Goal: Information Seeking & Learning: Learn about a topic

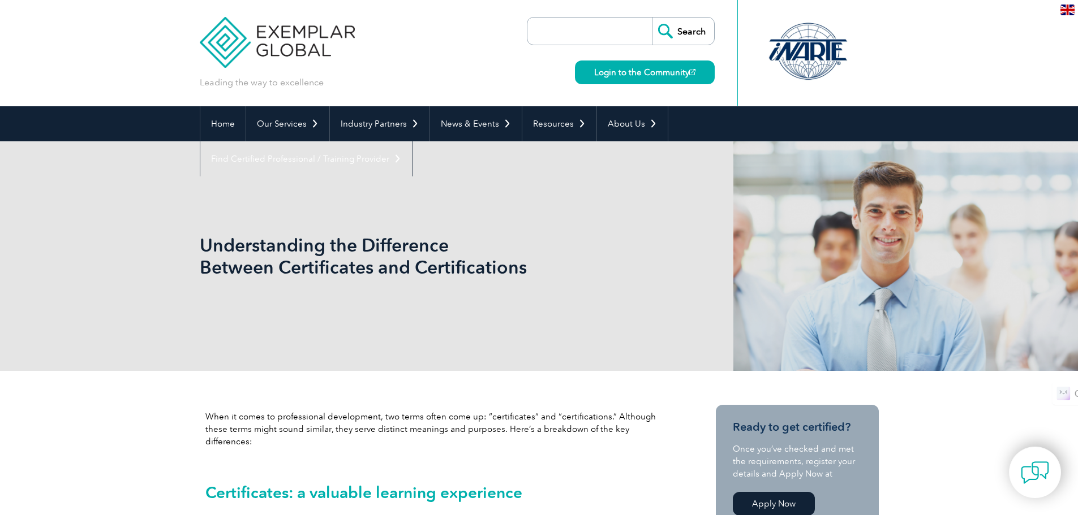
drag, startPoint x: 991, startPoint y: 377, endPoint x: 947, endPoint y: 127, distance: 254.0
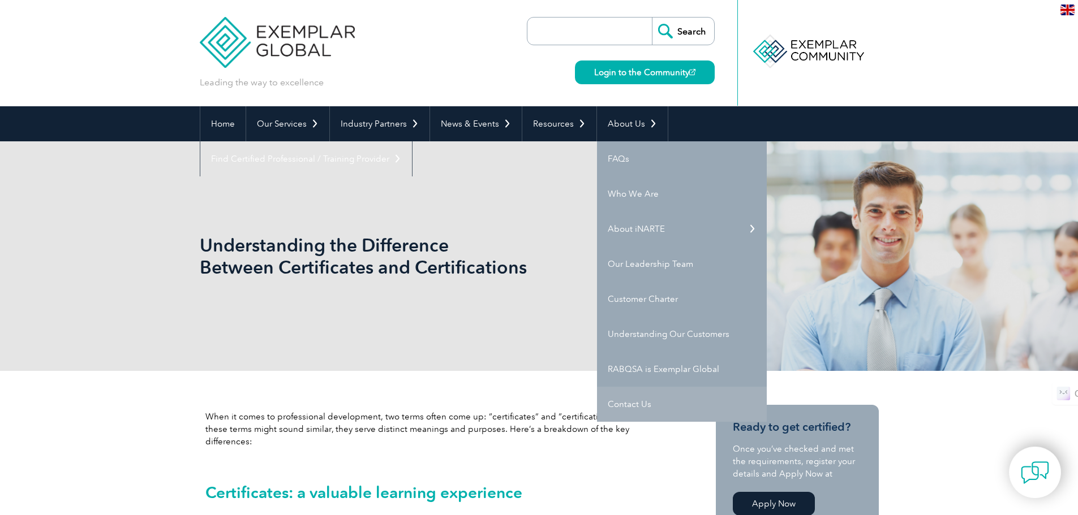
click at [606, 404] on link "Contact Us" at bounding box center [682, 404] width 170 height 35
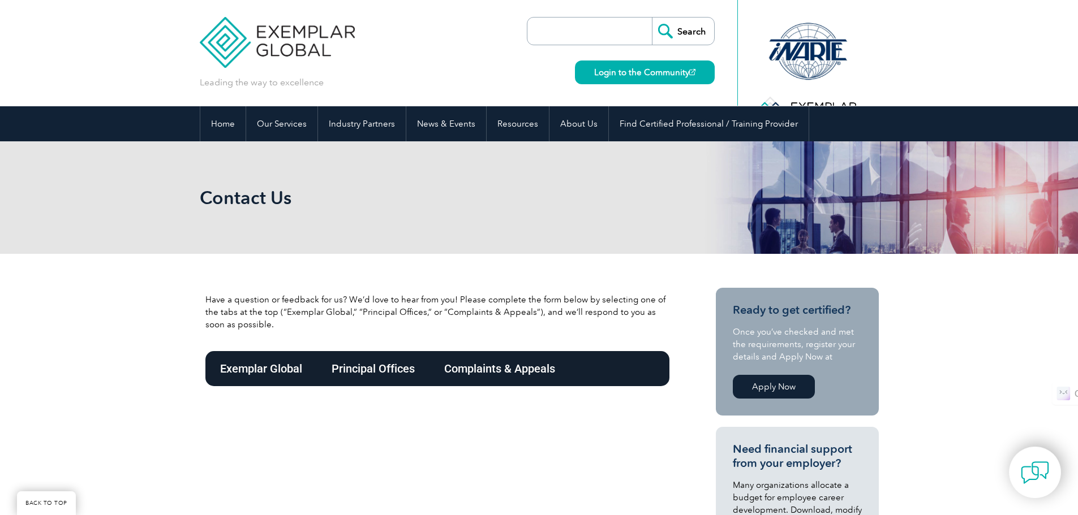
scroll to position [283, 0]
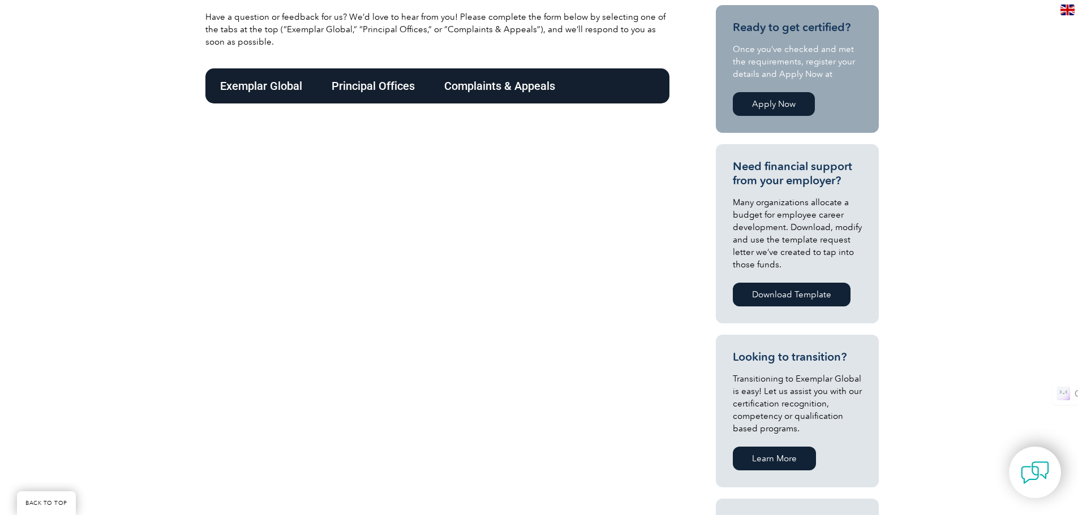
click at [278, 86] on div "Exemplar Global" at bounding box center [260, 85] width 111 height 35
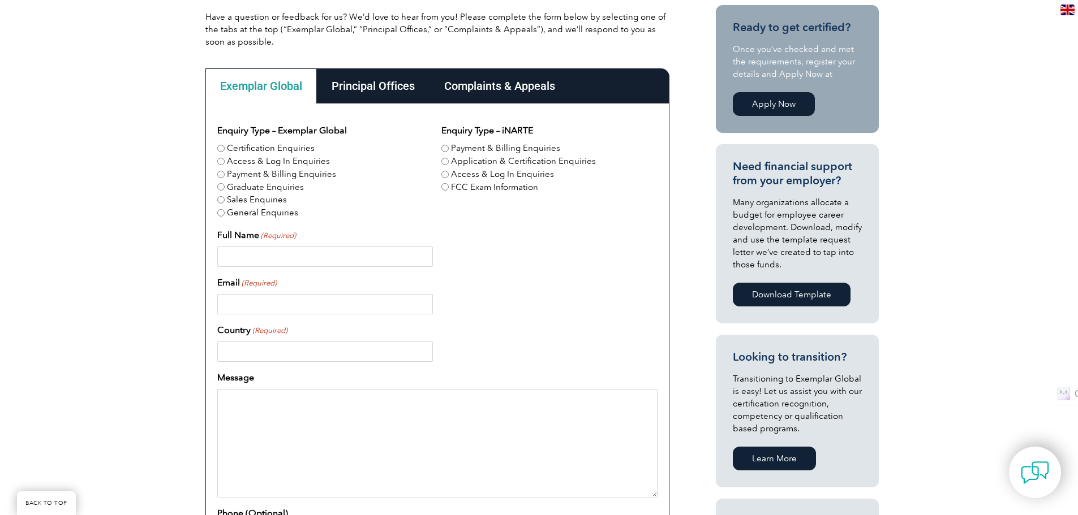
click at [353, 88] on div "Principal Offices" at bounding box center [373, 85] width 113 height 35
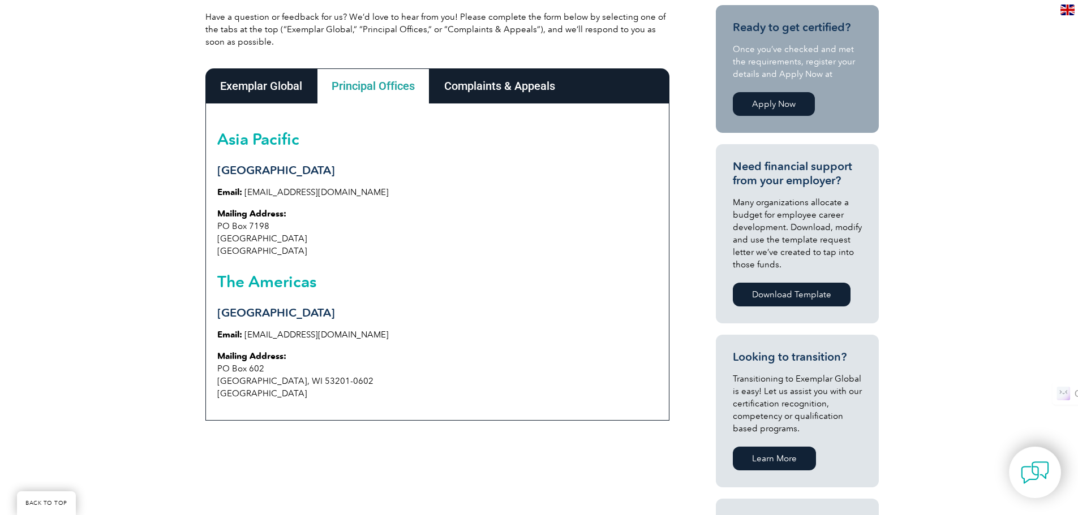
click at [479, 92] on div "Complaints & Appeals" at bounding box center [499, 85] width 140 height 35
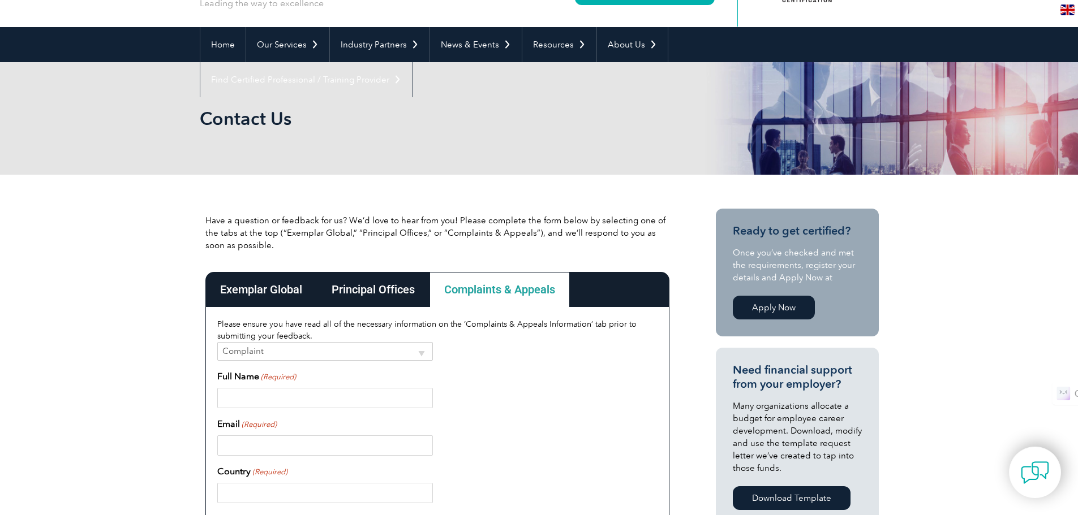
scroll to position [0, 0]
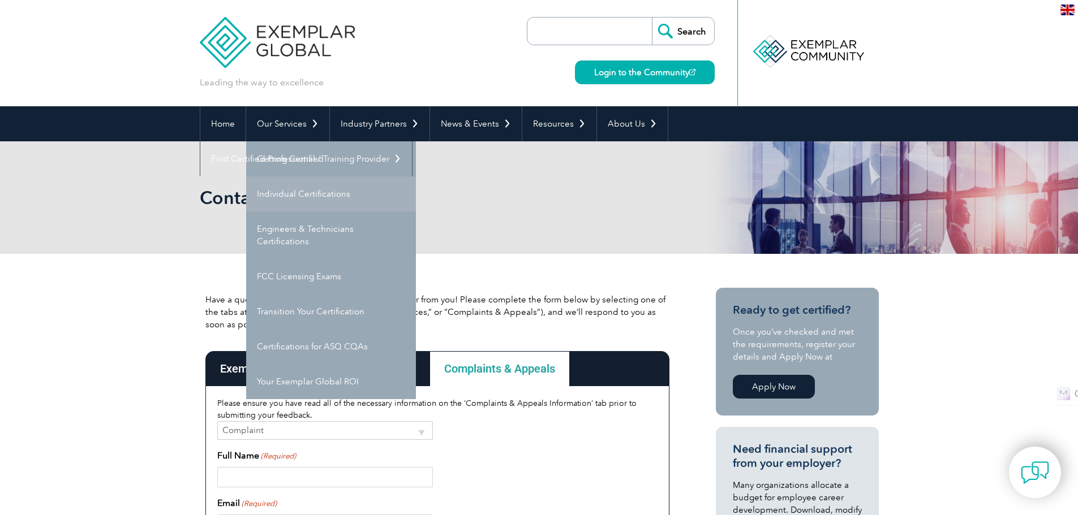
click at [290, 191] on link "Individual Certifications" at bounding box center [331, 194] width 170 height 35
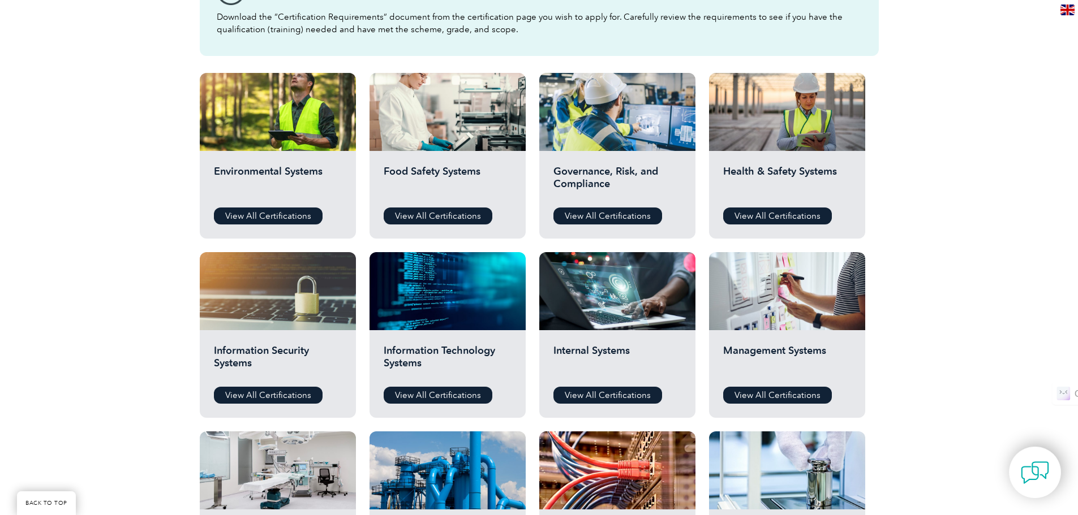
scroll to position [396, 0]
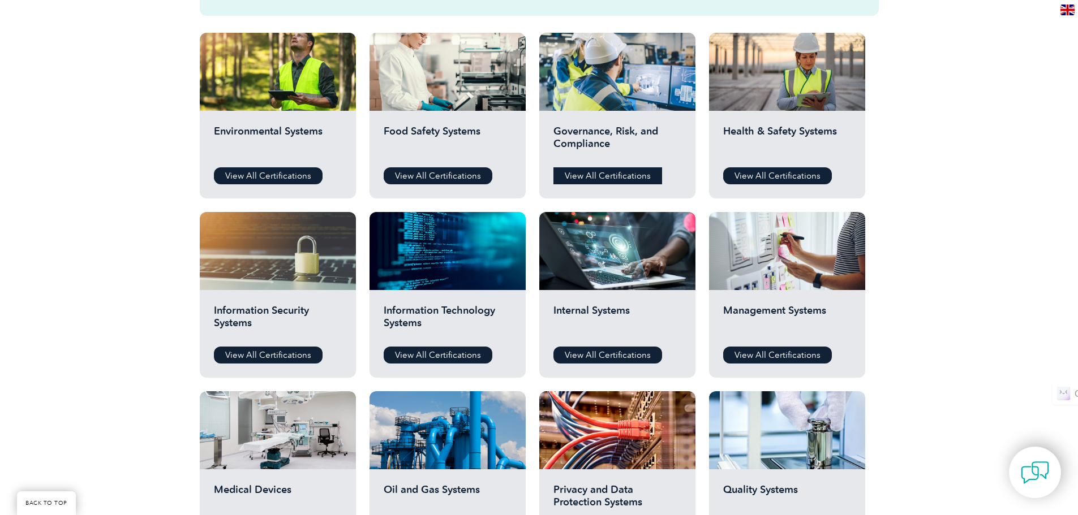
click at [620, 179] on link "View All Certifications" at bounding box center [607, 175] width 109 height 17
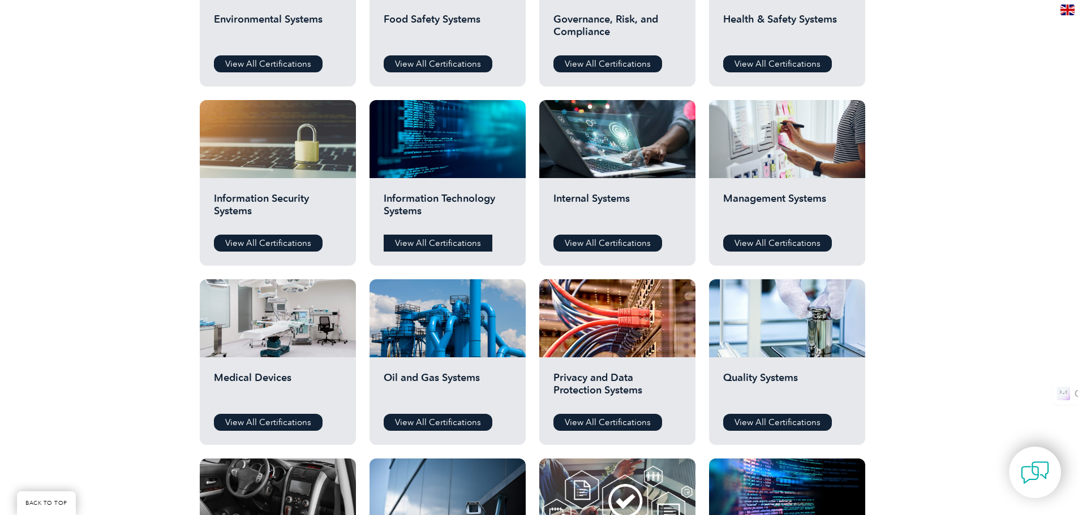
scroll to position [509, 0]
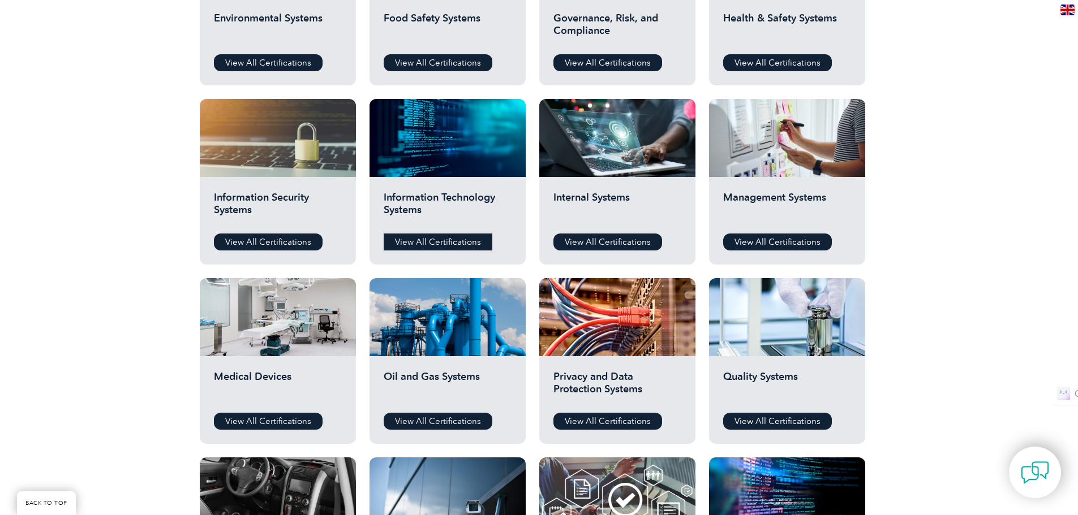
click at [437, 235] on link "View All Certifications" at bounding box center [438, 242] width 109 height 17
click at [276, 242] on link "View All Certifications" at bounding box center [268, 242] width 109 height 17
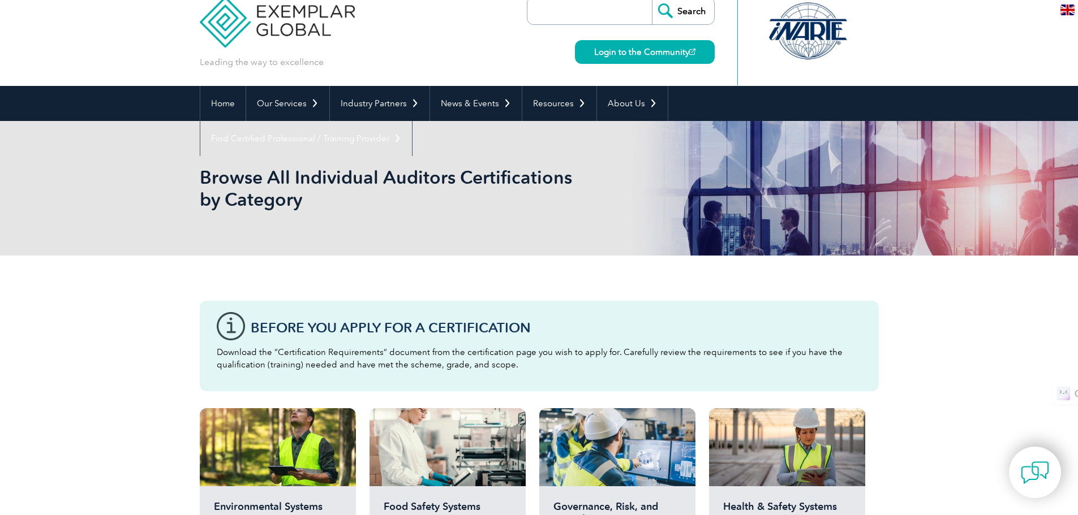
scroll to position [0, 0]
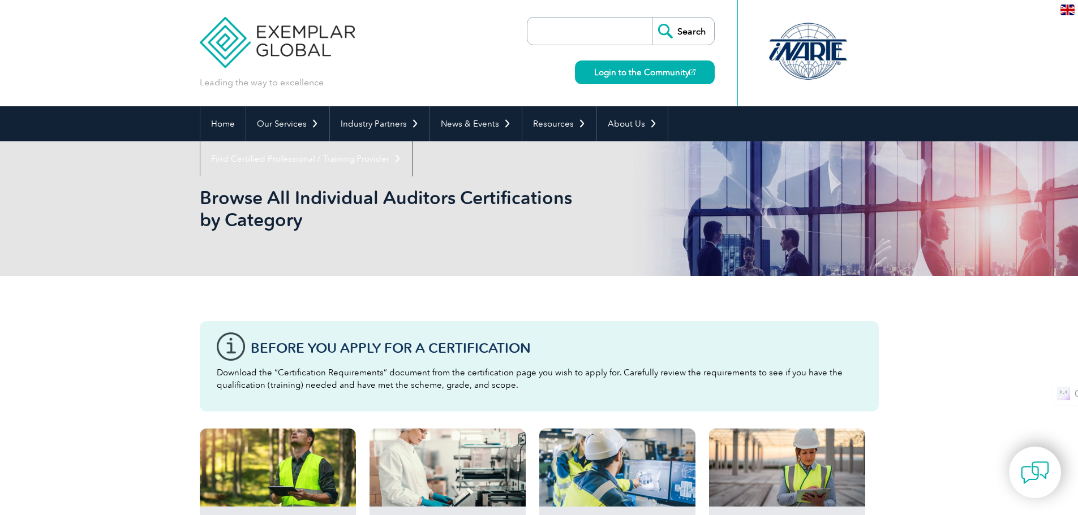
click at [269, 32] on img at bounding box center [278, 34] width 156 height 68
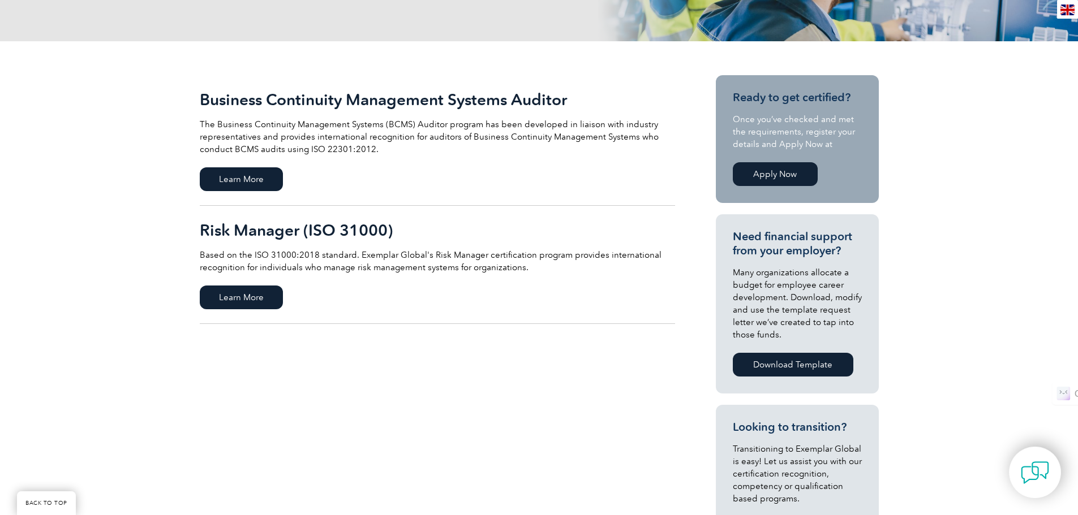
scroll to position [113, 0]
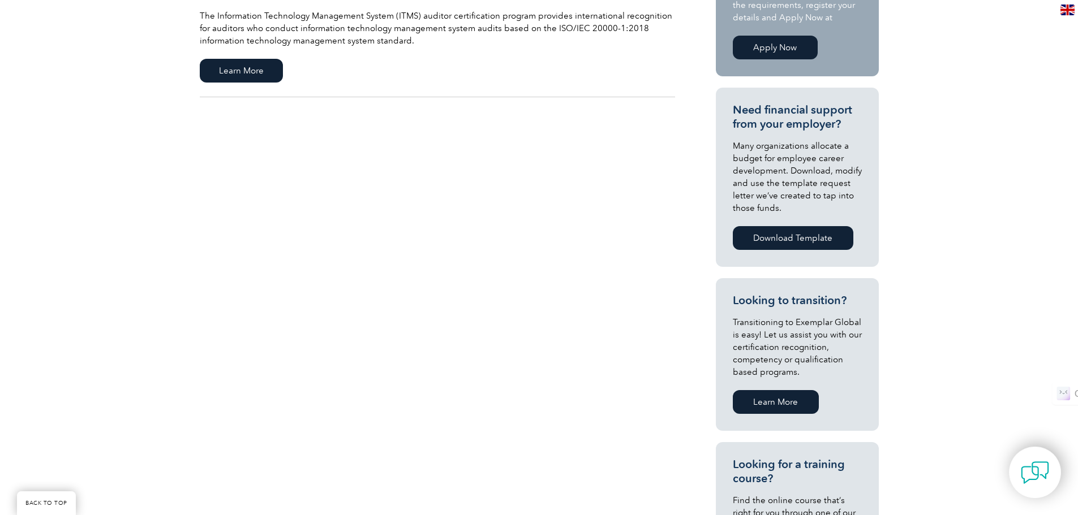
scroll to position [170, 0]
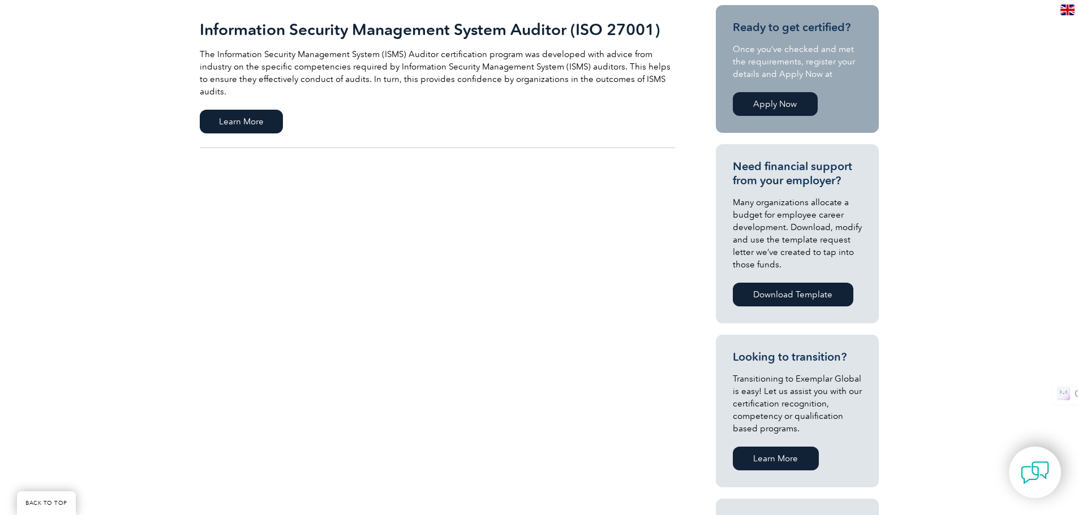
scroll to position [113, 0]
